Goal: Transaction & Acquisition: Obtain resource

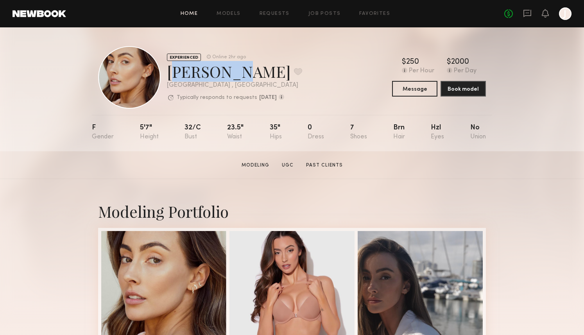
click at [194, 13] on link "Home" at bounding box center [190, 13] width 18 height 5
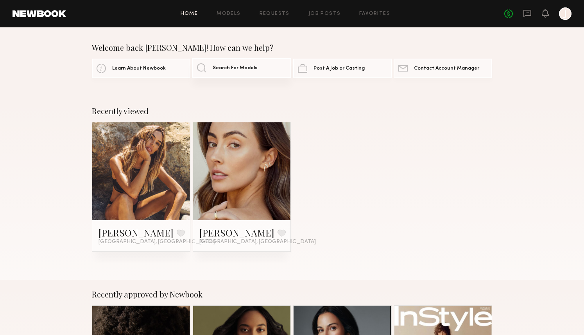
click at [250, 66] on span "Search For Models" at bounding box center [235, 68] width 45 height 5
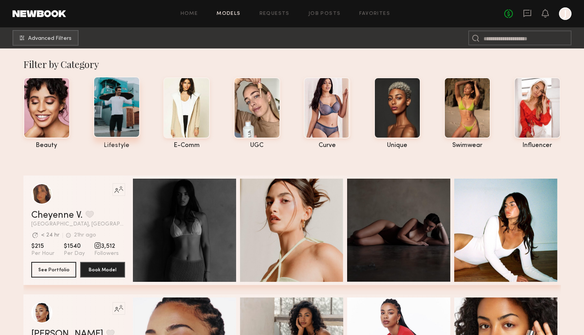
click at [118, 107] on div at bounding box center [116, 107] width 47 height 61
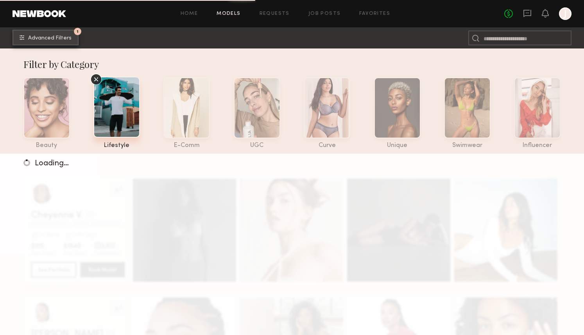
click at [33, 39] on span "Advanced Filters" at bounding box center [49, 38] width 43 height 5
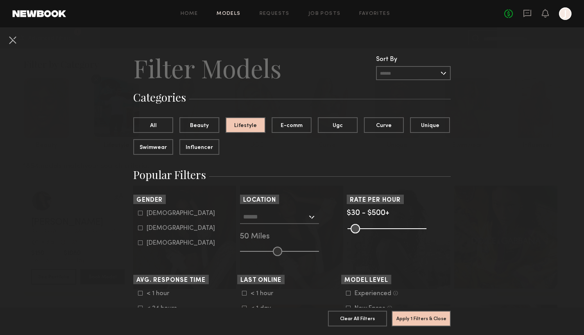
click at [432, 68] on input "text" at bounding box center [413, 73] width 75 height 14
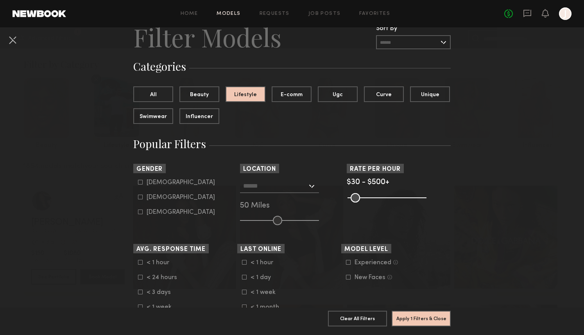
scroll to position [92, 0]
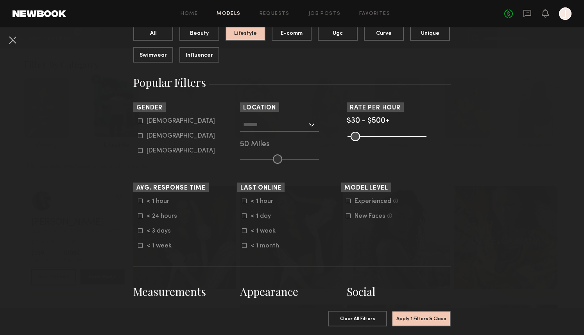
click at [251, 122] on input "text" at bounding box center [275, 124] width 64 height 13
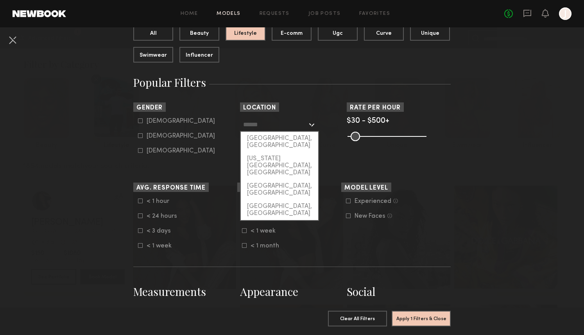
click at [271, 124] on input "text" at bounding box center [275, 124] width 64 height 13
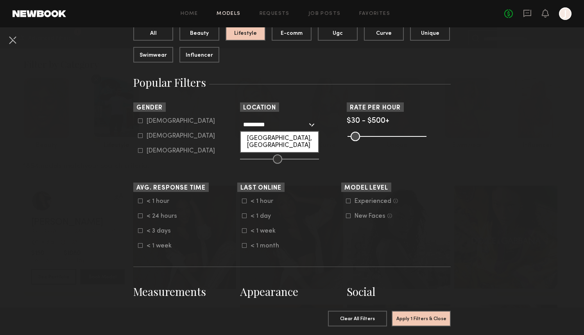
click at [273, 138] on div "[GEOGRAPHIC_DATA], [GEOGRAPHIC_DATA]" at bounding box center [279, 142] width 77 height 20
type input "**********"
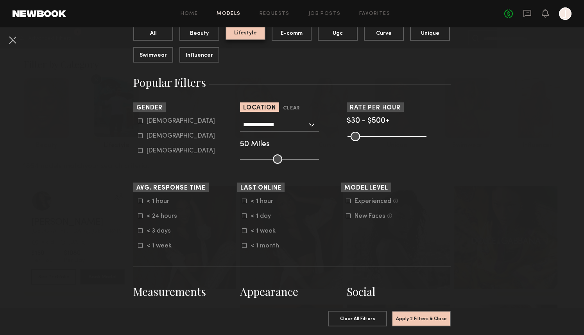
click at [255, 32] on button "Lifestyle" at bounding box center [246, 33] width 40 height 16
click at [153, 36] on button "All" at bounding box center [153, 33] width 40 height 16
click at [417, 313] on button "Apply 1 Filters & Close" at bounding box center [421, 319] width 59 height 16
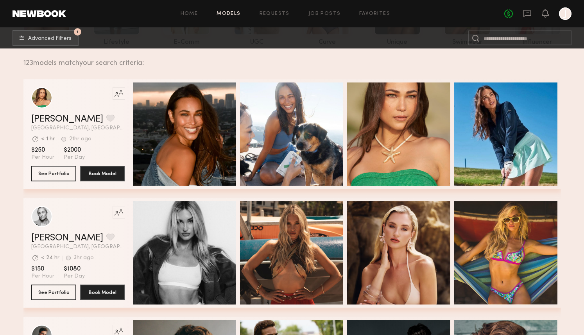
scroll to position [134, 0]
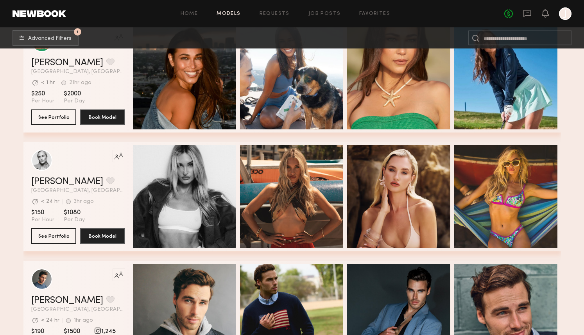
scroll to position [230, 0]
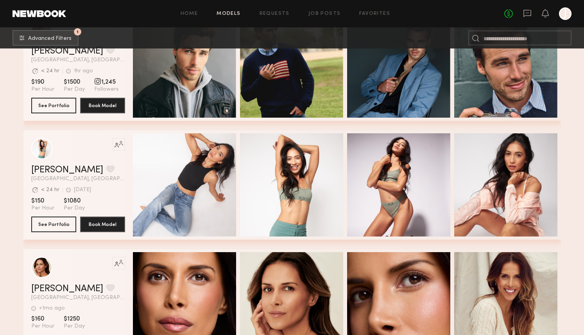
scroll to position [472, 0]
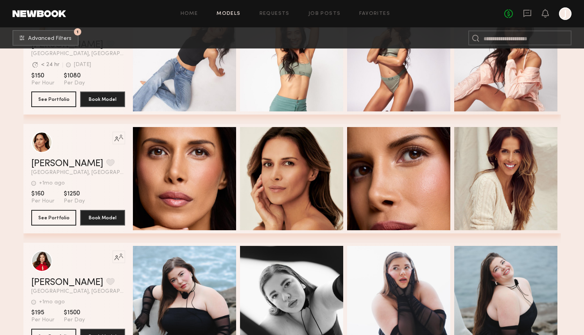
scroll to position [681, 0]
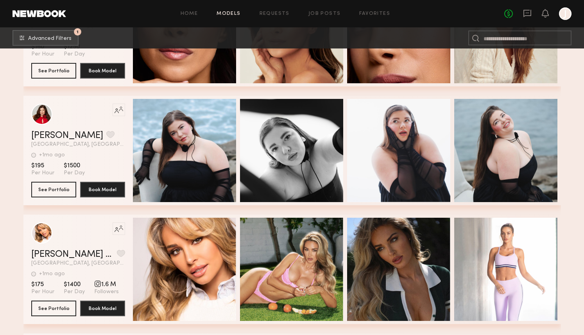
click at [13, 115] on section "Filter by Category beauty lifestyle e-comm UGC curve unique swimwear influencer…" at bounding box center [292, 147] width 584 height 1561
click at [11, 109] on section "Filter by Category beauty lifestyle e-comm UGC curve unique swimwear influencer…" at bounding box center [292, 147] width 584 height 1561
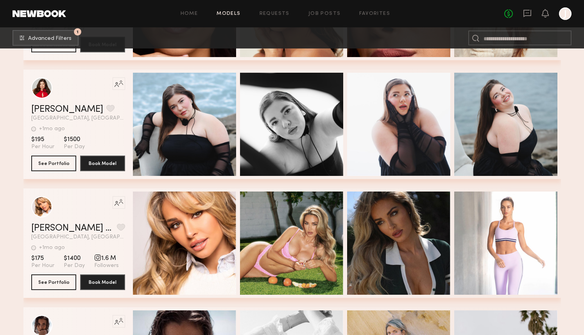
scroll to position [759, 0]
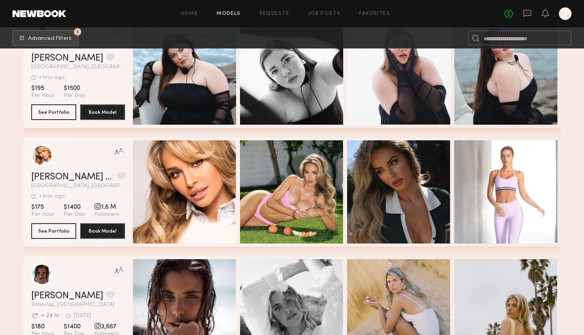
click at [11, 109] on section "Filter by Category beauty lifestyle e-comm UGC curve unique swimwear influencer…" at bounding box center [292, 70] width 584 height 1561
click at [11, 119] on section "Filter by Category beauty lifestyle e-comm UGC curve unique swimwear influencer…" at bounding box center [292, 70] width 584 height 1561
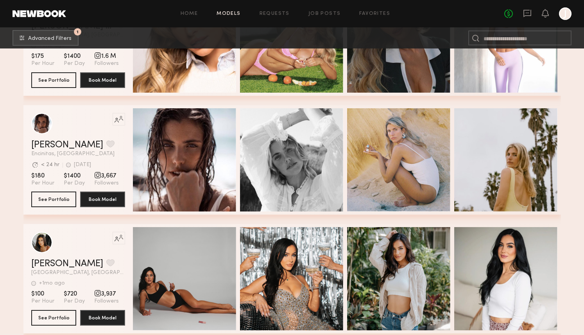
scroll to position [992, 0]
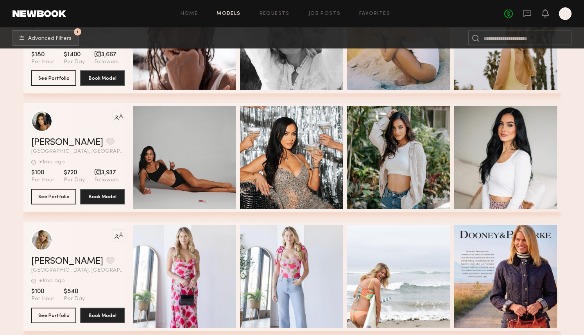
scroll to position [1089, 0]
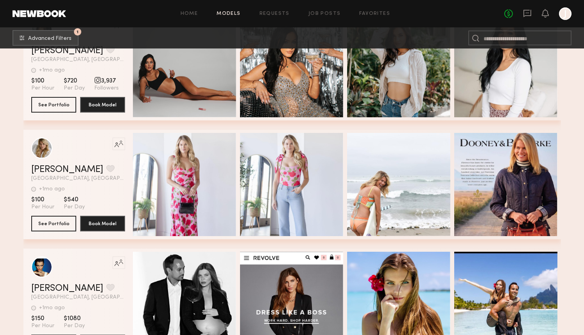
scroll to position [1247, 0]
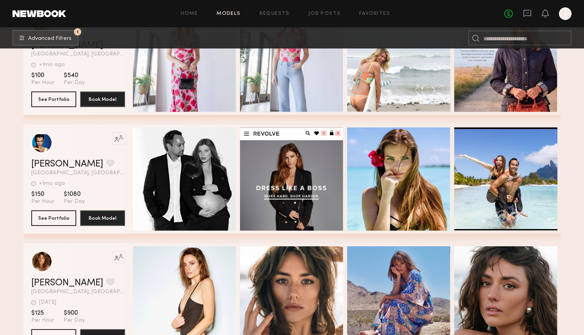
click at [11, 119] on section "Filter by Category beauty lifestyle e-comm UGC curve unique swimwear influencer…" at bounding box center [292, 295] width 584 height 2988
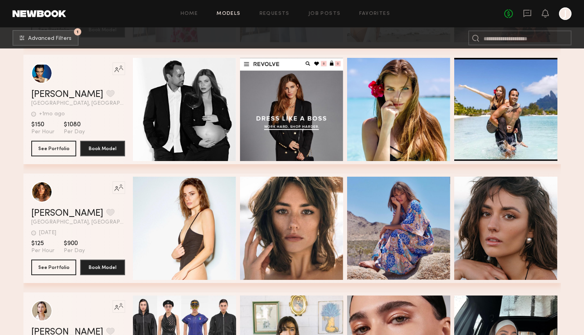
scroll to position [1401, 0]
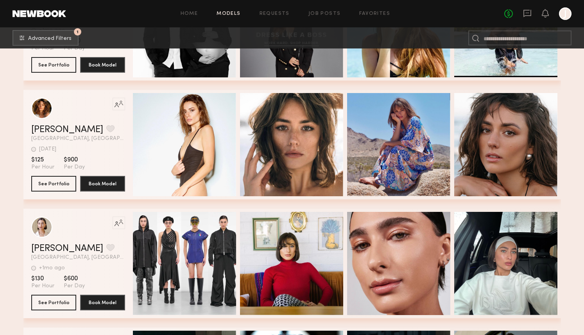
click at [11, 119] on section "Filter by Category beauty lifestyle e-comm UGC curve unique swimwear influencer…" at bounding box center [292, 142] width 584 height 2988
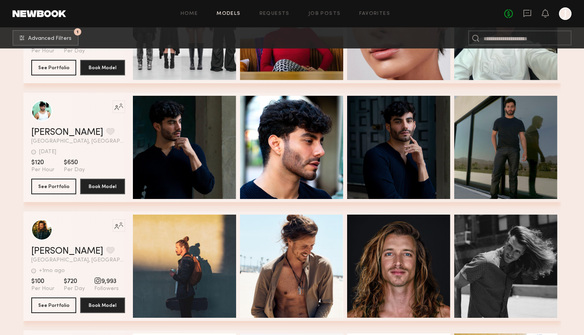
scroll to position [1806, 0]
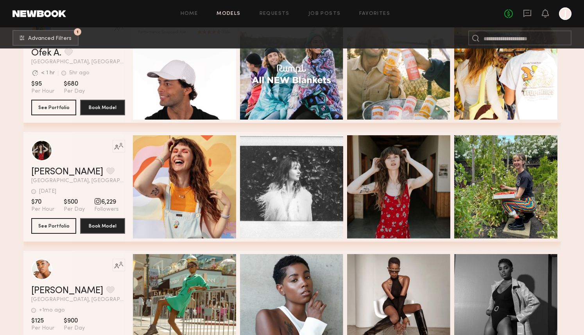
scroll to position [2069, 0]
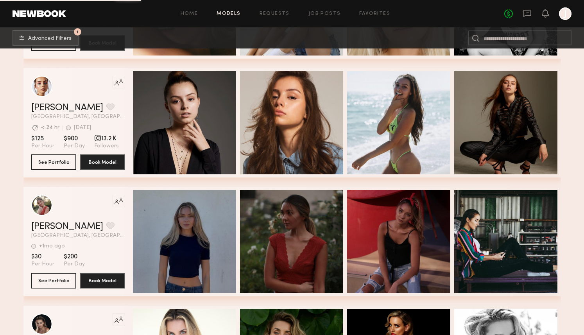
scroll to position [2376, 0]
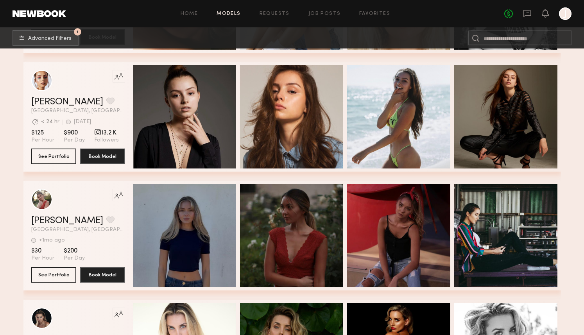
scroll to position [2544, 0]
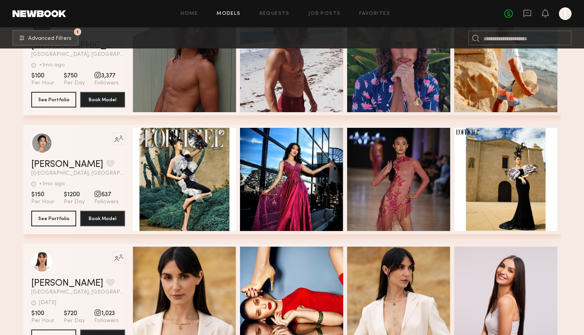
scroll to position [2912, 0]
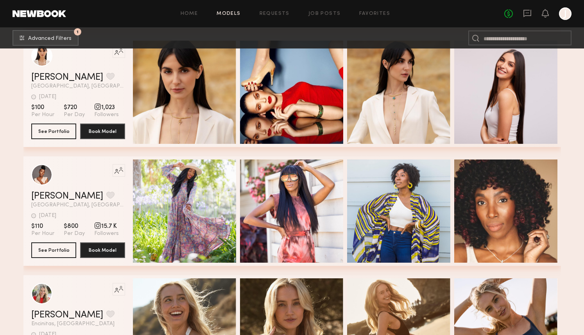
scroll to position [3056, 0]
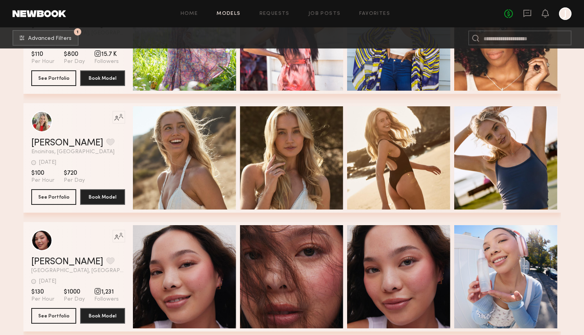
scroll to position [3341, 0]
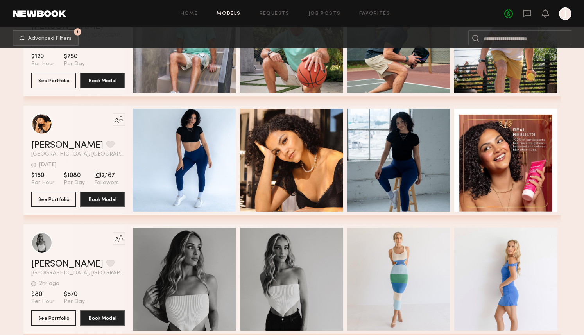
scroll to position [3688, 0]
